Goal: Information Seeking & Learning: Find specific fact

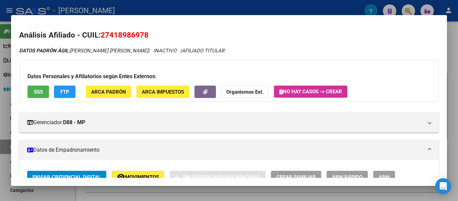
click at [228, 11] on div at bounding box center [229, 100] width 458 height 201
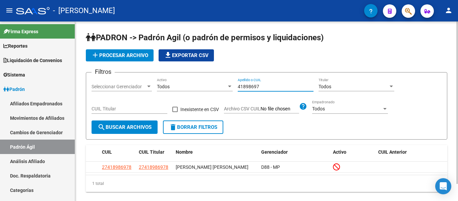
drag, startPoint x: 267, startPoint y: 85, endPoint x: 231, endPoint y: 87, distance: 36.3
click at [229, 87] on div "Filtros Seleccionar Gerenciador Seleccionar Gerenciador Todos Activo 41898697 A…" at bounding box center [267, 99] width 350 height 43
type input "30756555"
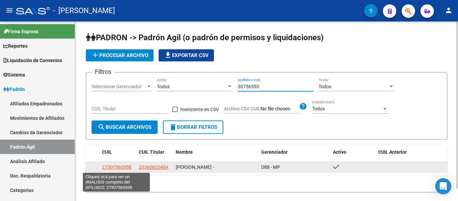
click at [119, 168] on span "27307565558" at bounding box center [117, 166] width 30 height 5
type textarea "27307565558"
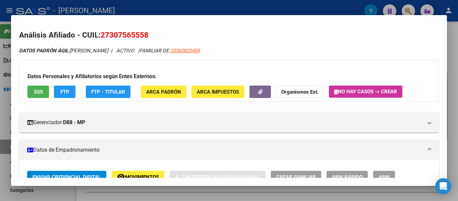
click at [191, 8] on div at bounding box center [229, 100] width 458 height 201
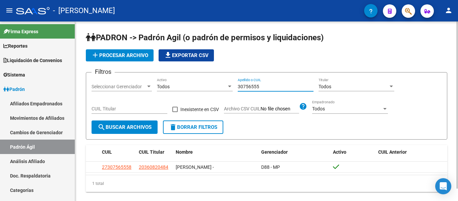
drag, startPoint x: 275, startPoint y: 87, endPoint x: 212, endPoint y: 86, distance: 63.1
click at [212, 86] on div "Filtros Seleccionar Gerenciador Seleccionar Gerenciador Todos Activo 30756555 A…" at bounding box center [267, 99] width 350 height 43
drag, startPoint x: 267, startPoint y: 87, endPoint x: 225, endPoint y: 86, distance: 42.0
click at [225, 86] on div "Filtros Seleccionar Gerenciador Seleccionar Gerenciador Todos Activo 44055133 A…" at bounding box center [267, 99] width 350 height 43
drag, startPoint x: 268, startPoint y: 89, endPoint x: 239, endPoint y: 85, distance: 28.9
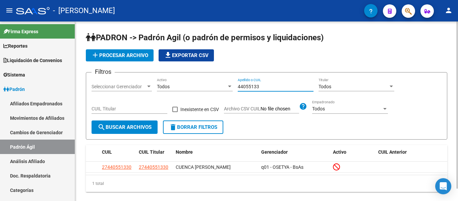
click at [233, 89] on div "Filtros Seleccionar Gerenciador Seleccionar Gerenciador Todos Activo 44055133 A…" at bounding box center [267, 99] width 350 height 43
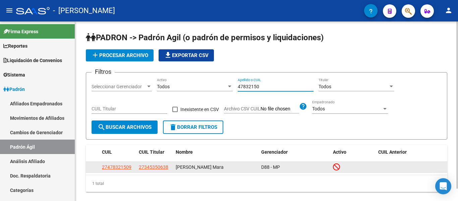
type input "47832150"
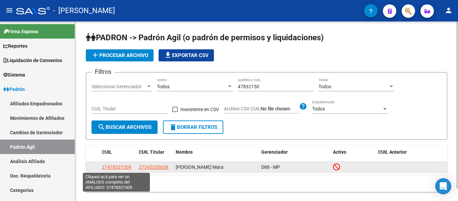
click at [115, 167] on span "27478321509" at bounding box center [117, 166] width 30 height 5
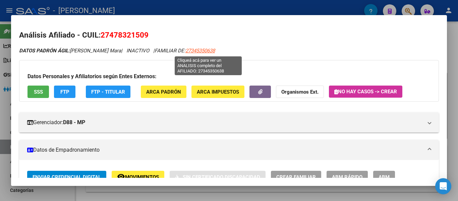
click at [214, 50] on span "27345350638" at bounding box center [201, 51] width 30 height 6
type textarea "27345350638"
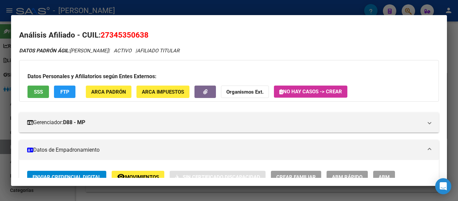
click at [113, 36] on span "27345350638" at bounding box center [125, 35] width 48 height 9
click at [156, 15] on mat-dialog-container "Análisis Afiliado - CUIL: 27345350638 DATOS PADRÓN ÁGIL: [PERSON_NAME] | ACTIVO…" at bounding box center [229, 100] width 436 height 171
drag, startPoint x: 111, startPoint y: 34, endPoint x: 143, endPoint y: 33, distance: 31.9
click at [143, 33] on span "27345350638" at bounding box center [125, 35] width 48 height 9
copy span "34535063"
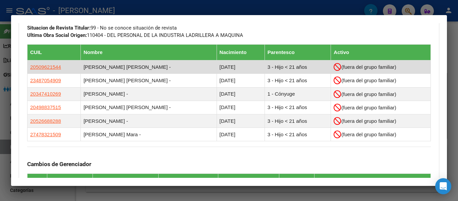
scroll to position [358, 0]
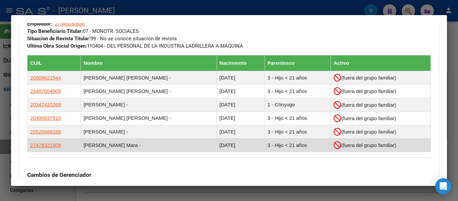
drag, startPoint x: 28, startPoint y: 24, endPoint x: 395, endPoint y: 145, distance: 386.6
click at [395, 145] on div "DATOS GRUPO FAMILIAR Gerenciador / Plan: D88 - MP / Sin Plan Empleador: 2734535…" at bounding box center [229, 120] width 404 height 255
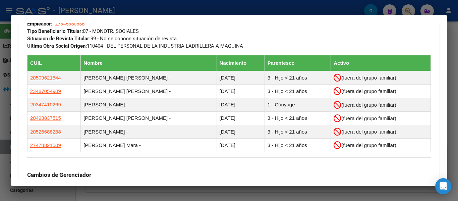
drag, startPoint x: 315, startPoint y: 35, endPoint x: 247, endPoint y: 39, distance: 67.9
click at [247, 39] on div "DATOS GRUPO FAMILIAR Gerenciador / Plan: D88 - MP / Sin Plan Empleador: 2734535…" at bounding box center [229, 21] width 404 height 56
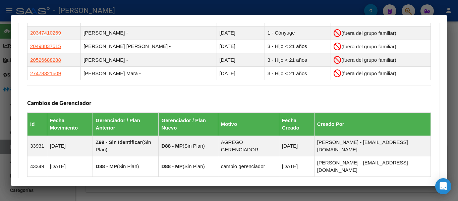
scroll to position [452, 0]
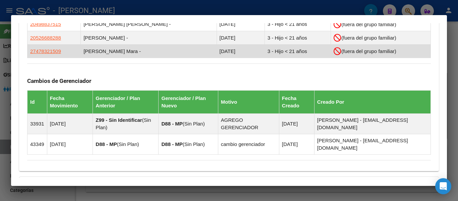
drag, startPoint x: 30, startPoint y: 55, endPoint x: 391, endPoint y: 50, distance: 361.4
click at [391, 50] on div "DATOS GRUPO FAMILIAR Gerenciador / Plan: D88 - MP / Sin Plan Empleador: 2734535…" at bounding box center [229, 26] width 404 height 255
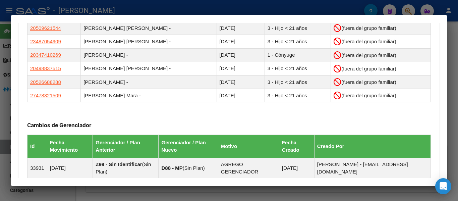
click at [242, 6] on div at bounding box center [229, 100] width 458 height 201
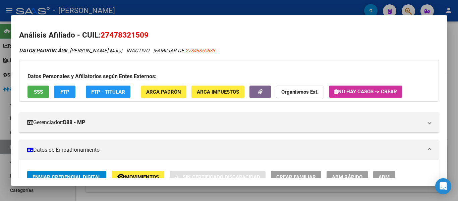
click at [224, 10] on div at bounding box center [229, 100] width 458 height 201
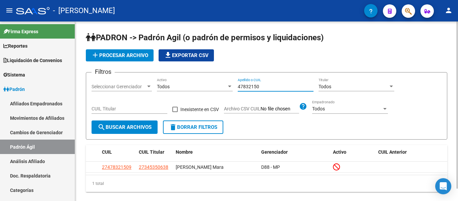
drag, startPoint x: 279, startPoint y: 85, endPoint x: 196, endPoint y: 84, distance: 83.2
click at [191, 85] on div "Filtros Seleccionar Gerenciador Seleccionar Gerenciador Todos Activo 47832150 A…" at bounding box center [267, 99] width 350 height 43
